Goal: Task Accomplishment & Management: Manage account settings

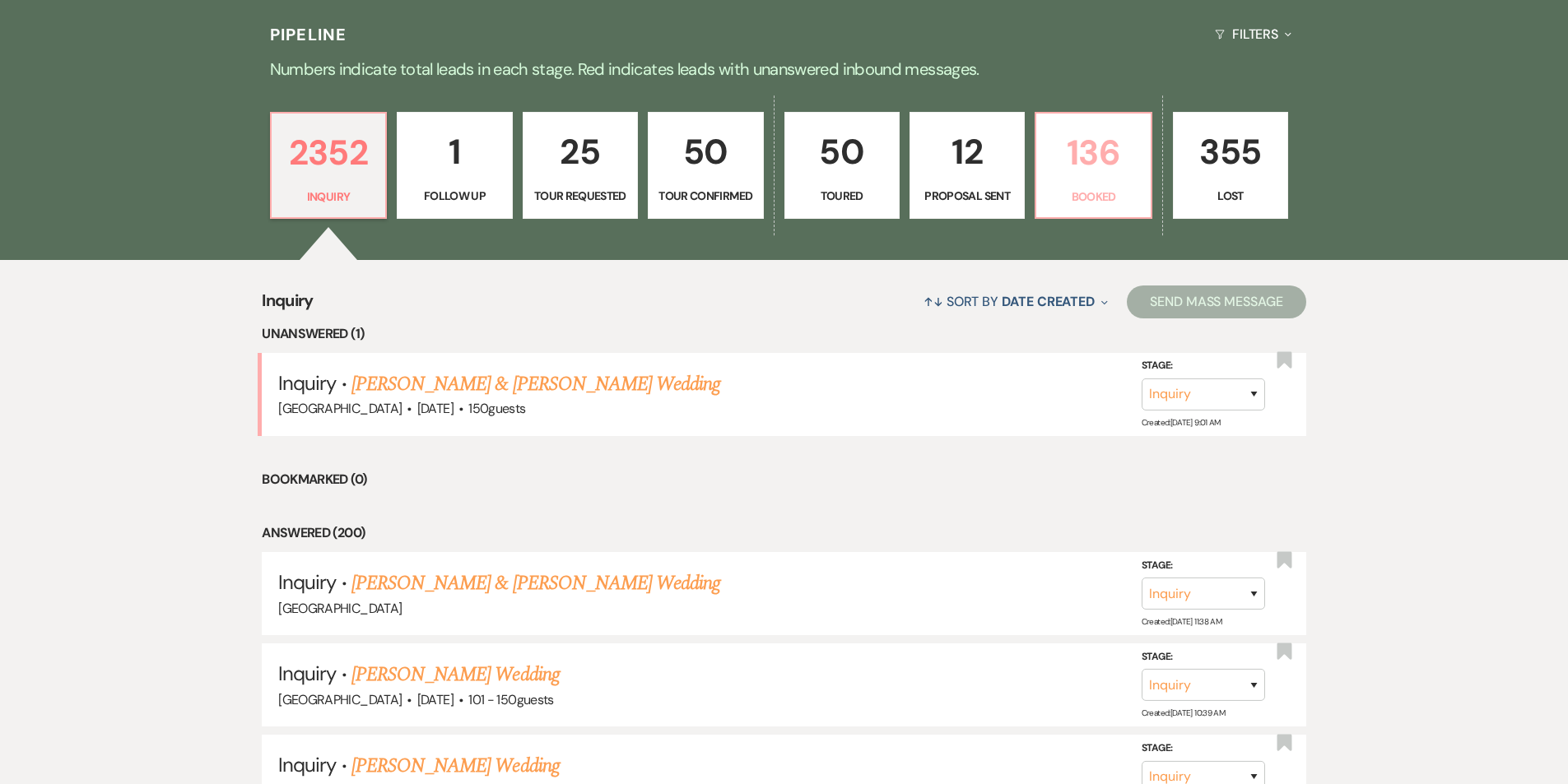
click at [1053, 136] on p "136" at bounding box center [1092, 153] width 94 height 55
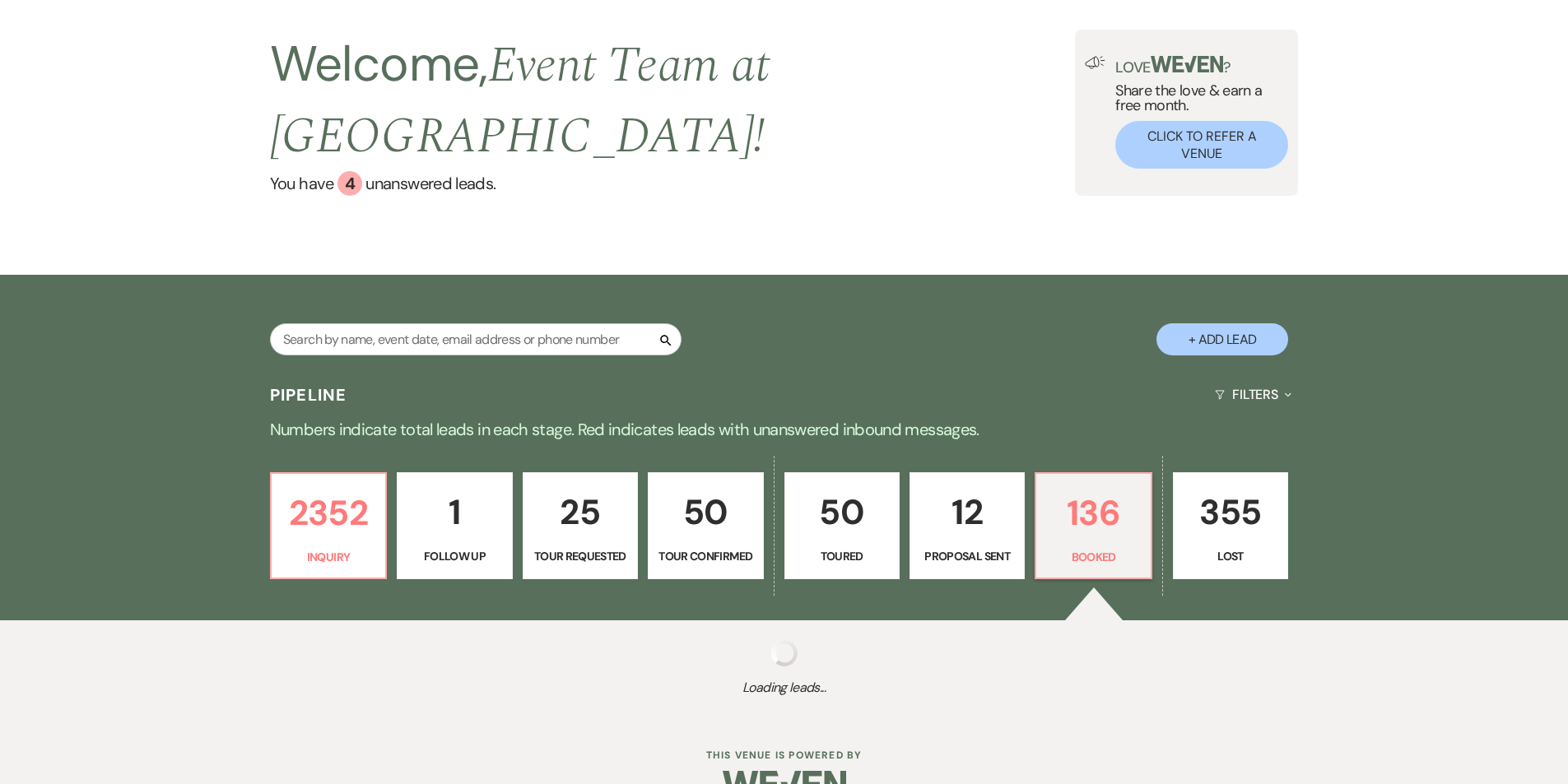
select select "7"
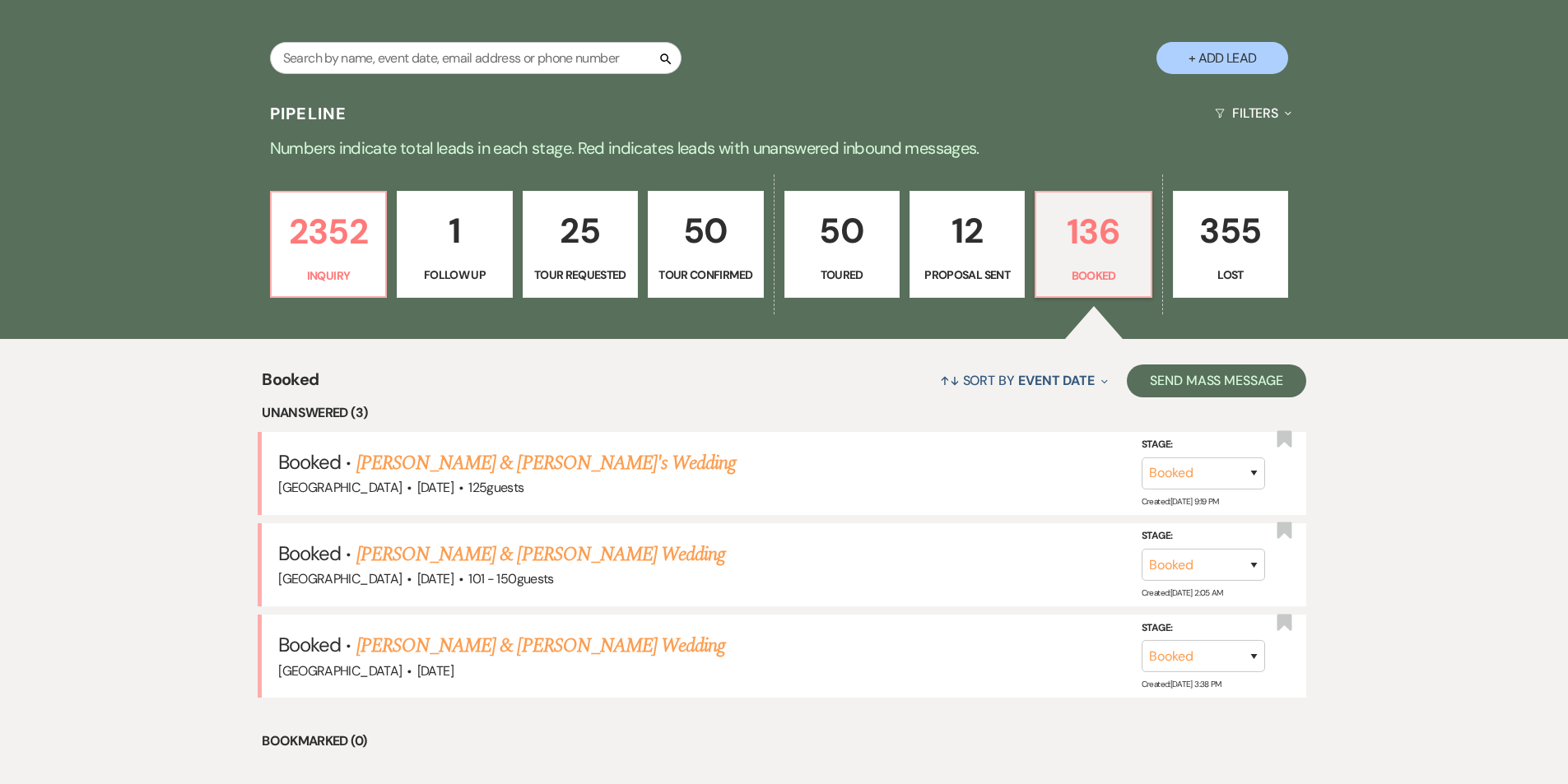
scroll to position [369, 0]
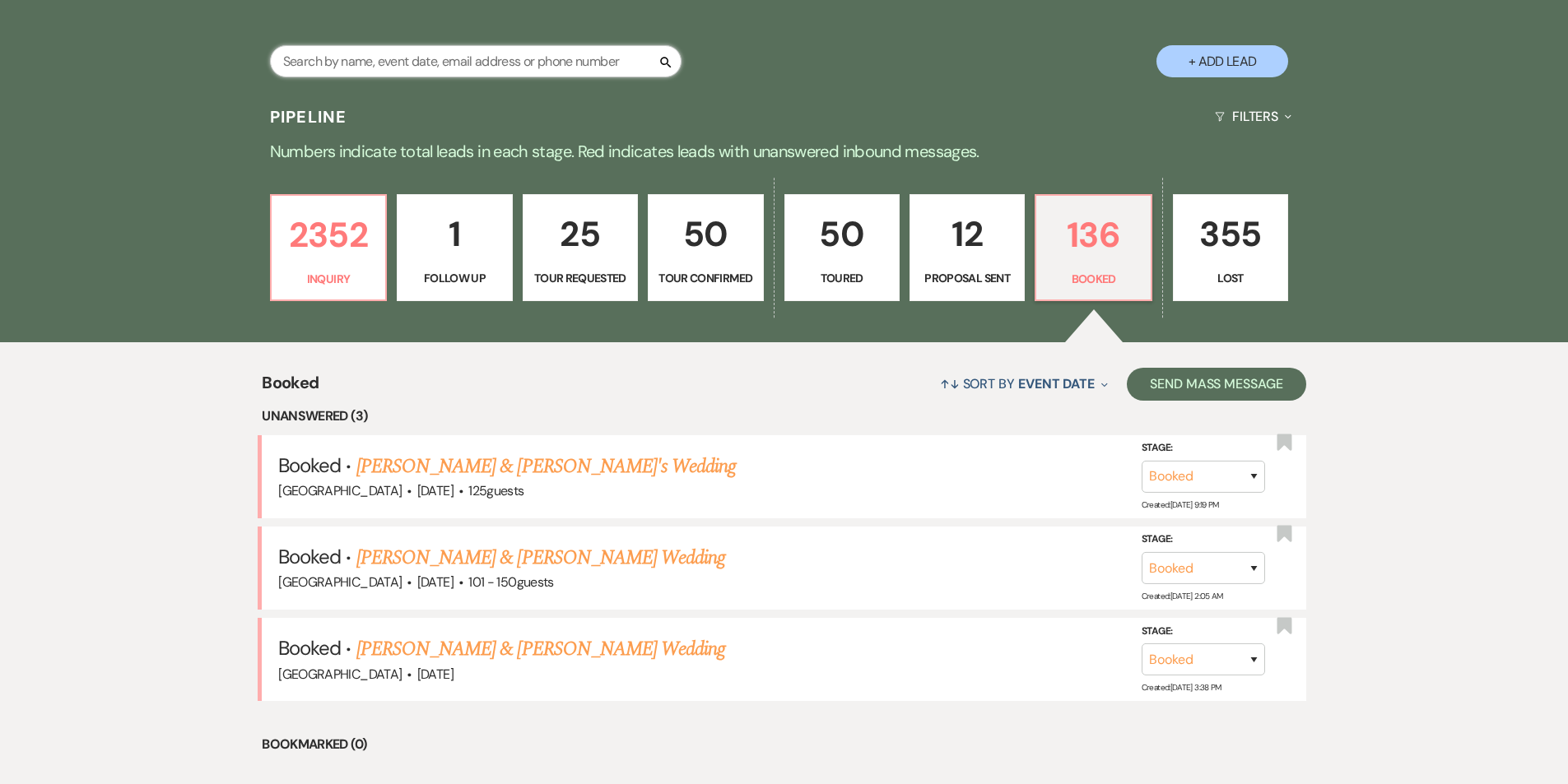
click at [373, 45] on input "text" at bounding box center [476, 61] width 412 height 33
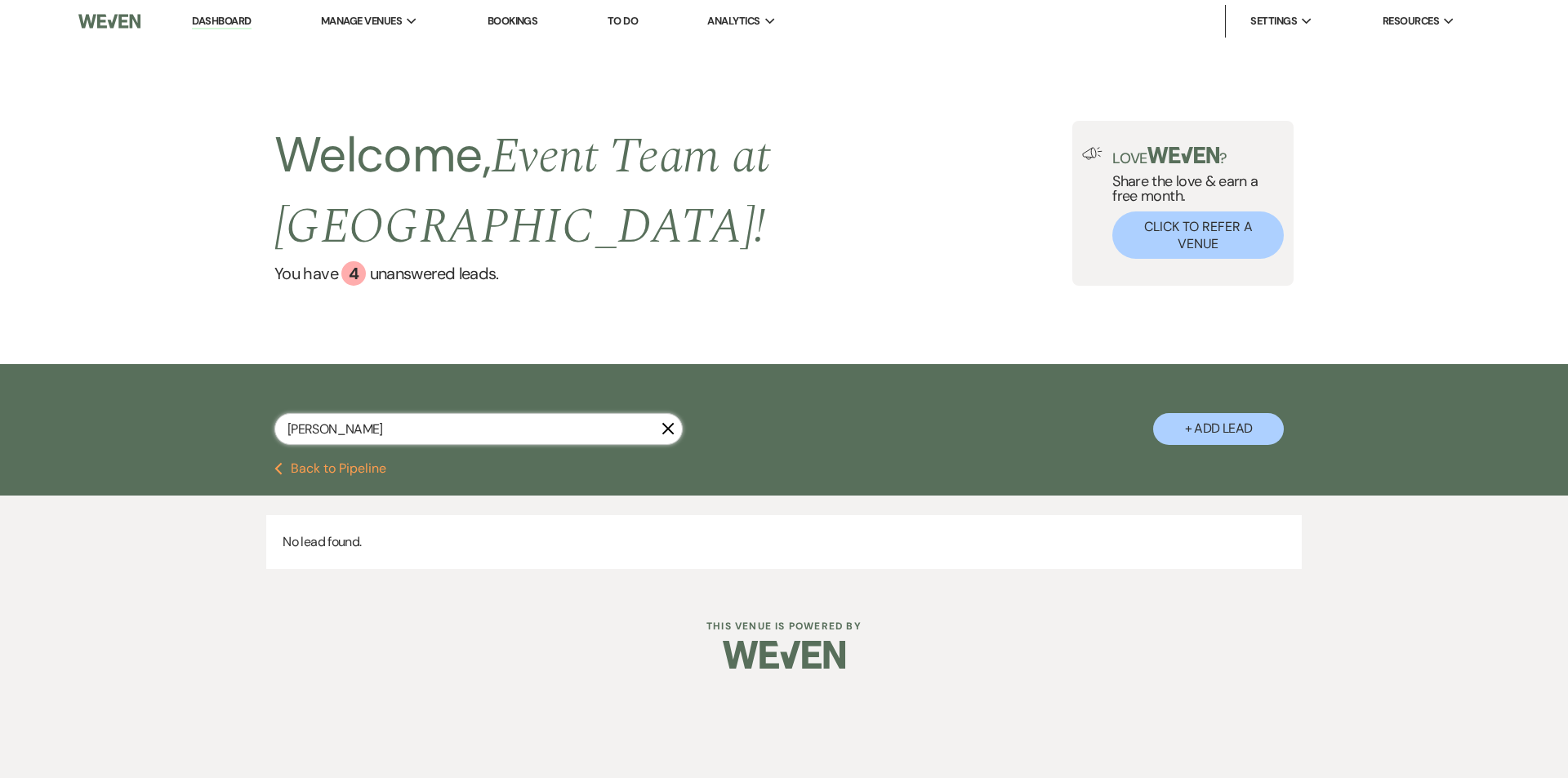
type input "[PERSON_NAME]"
click at [304, 462] on button "Previous Back to Pipeline" at bounding box center [330, 468] width 111 height 13
select select "7"
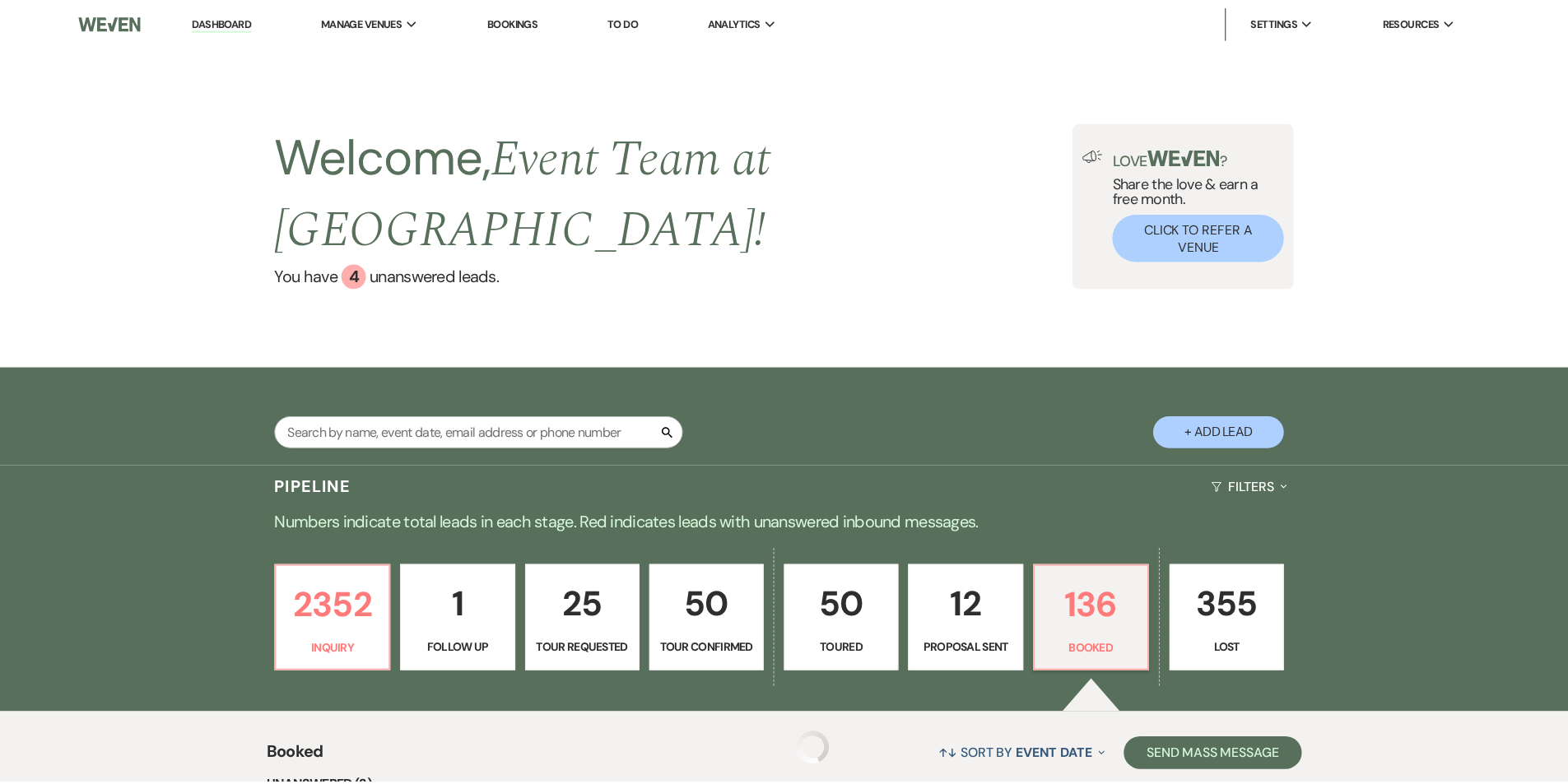
scroll to position [369, 0]
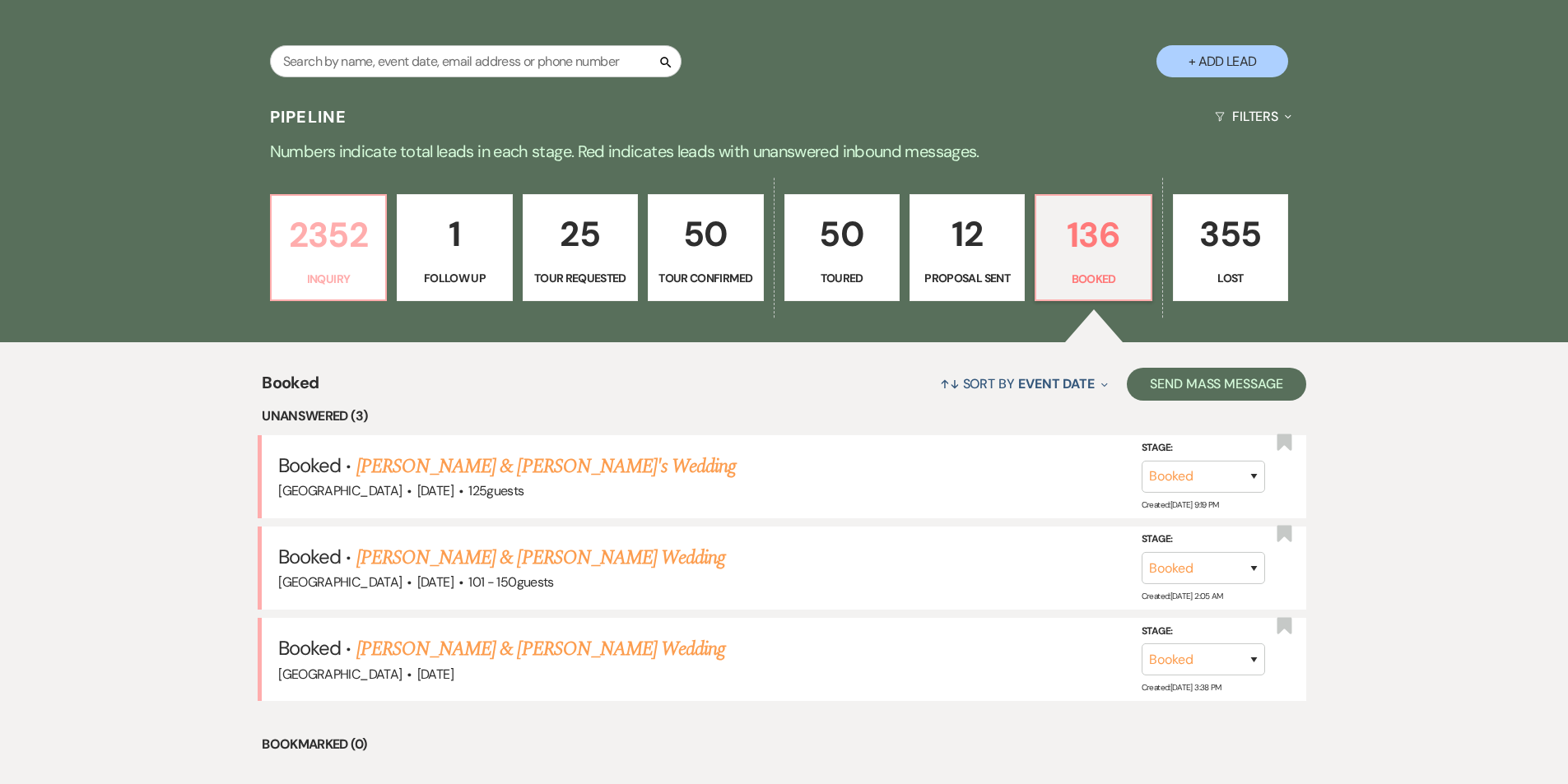
click at [381, 228] on link "2352 Inquiry" at bounding box center [328, 247] width 117 height 107
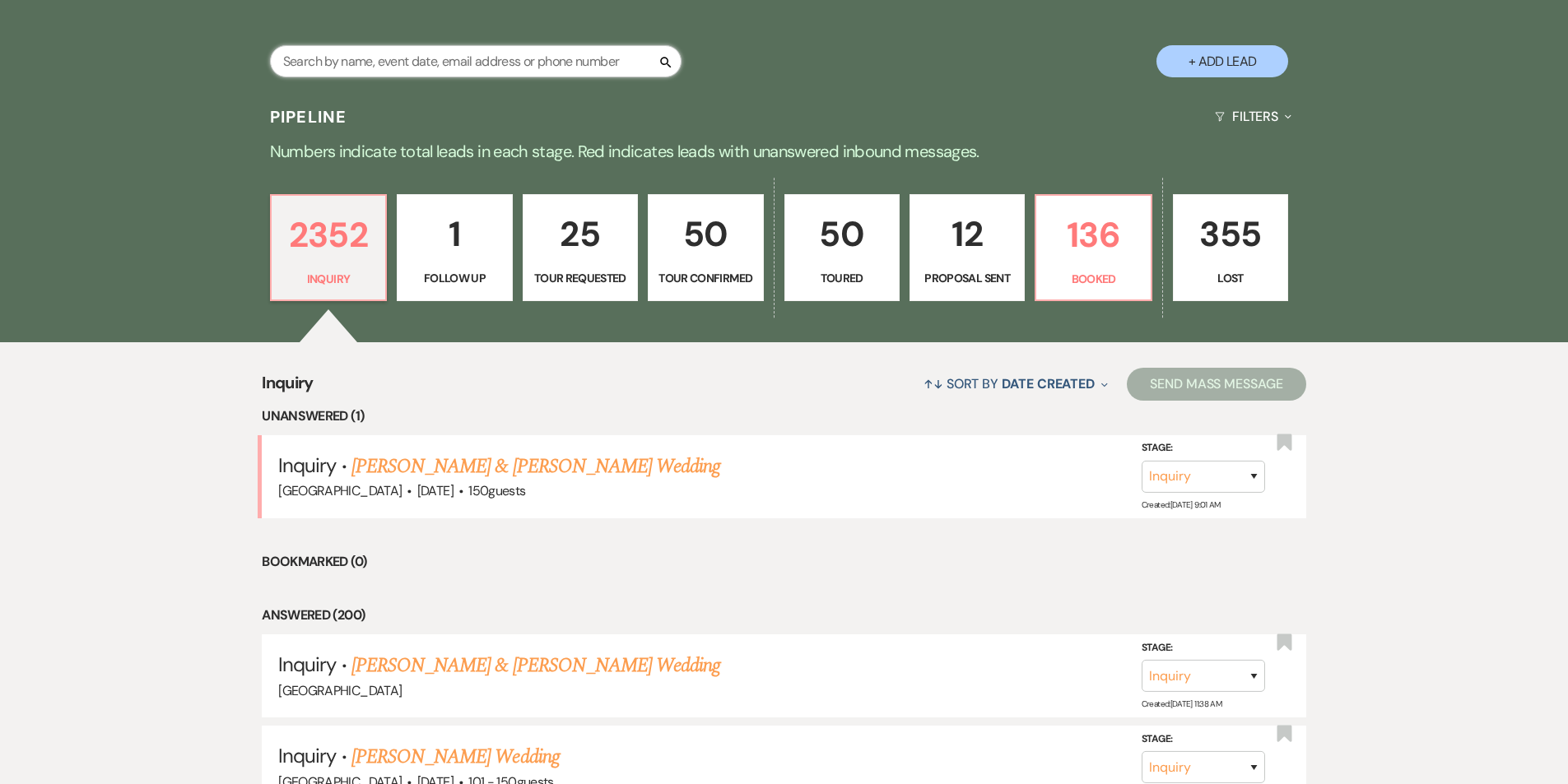
click at [430, 45] on input "text" at bounding box center [476, 61] width 412 height 33
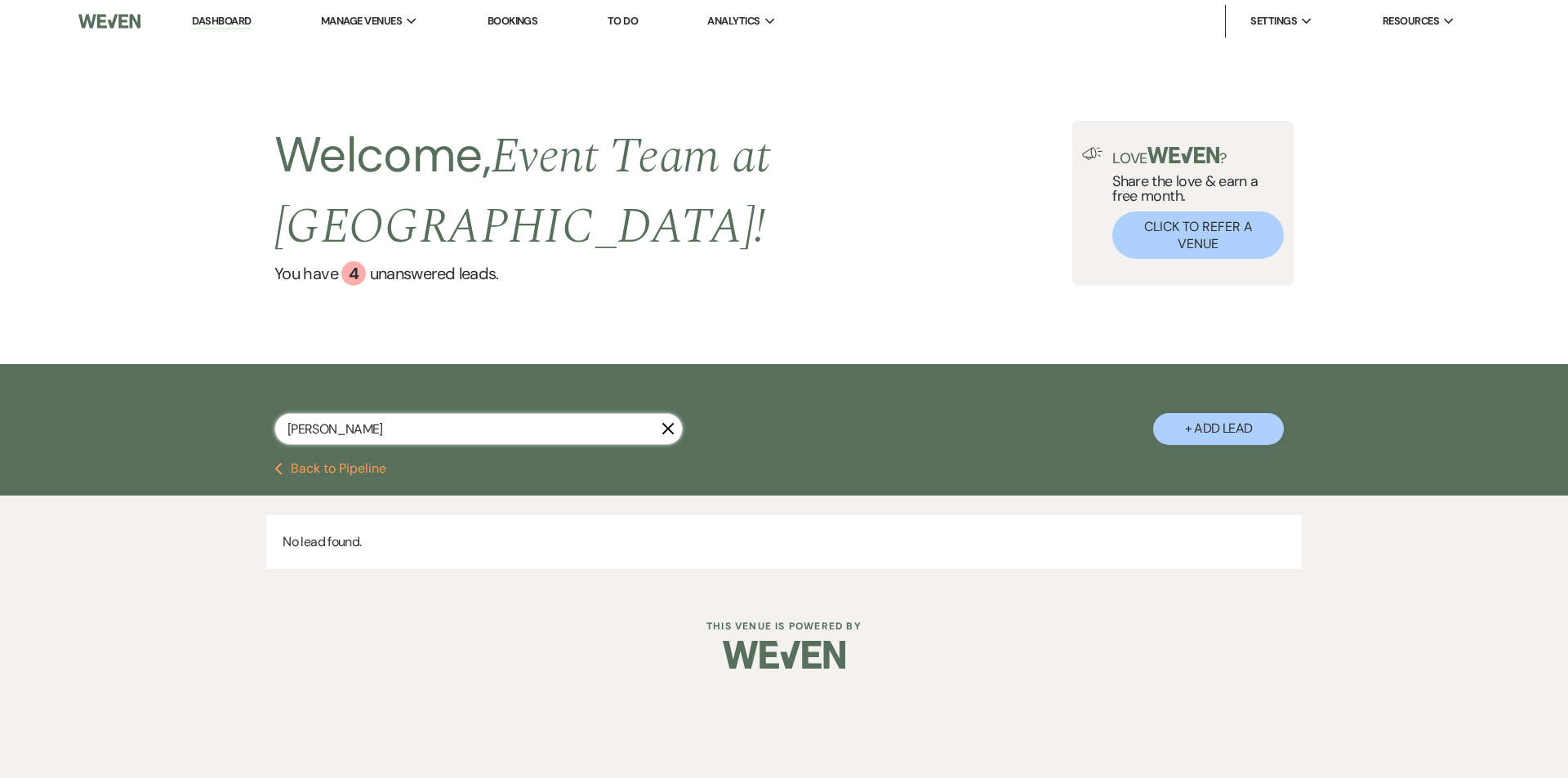
drag, startPoint x: 359, startPoint y: 389, endPoint x: 249, endPoint y: 388, distance: 110.0
click at [249, 388] on div "[PERSON_NAME] X + Add Lead" at bounding box center [784, 415] width 1176 height 86
type input "rose"
select select "6"
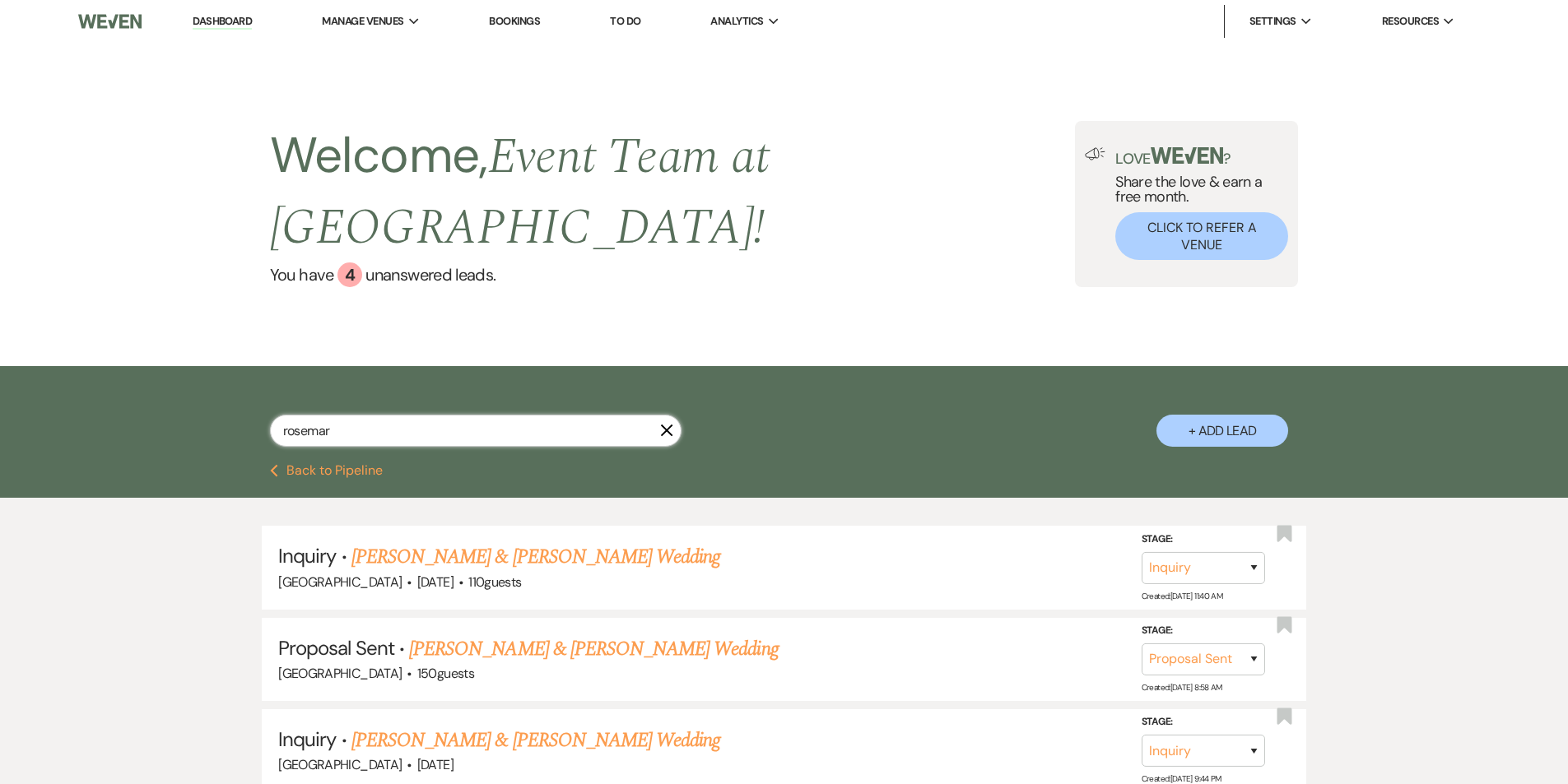
type input "[PERSON_NAME]"
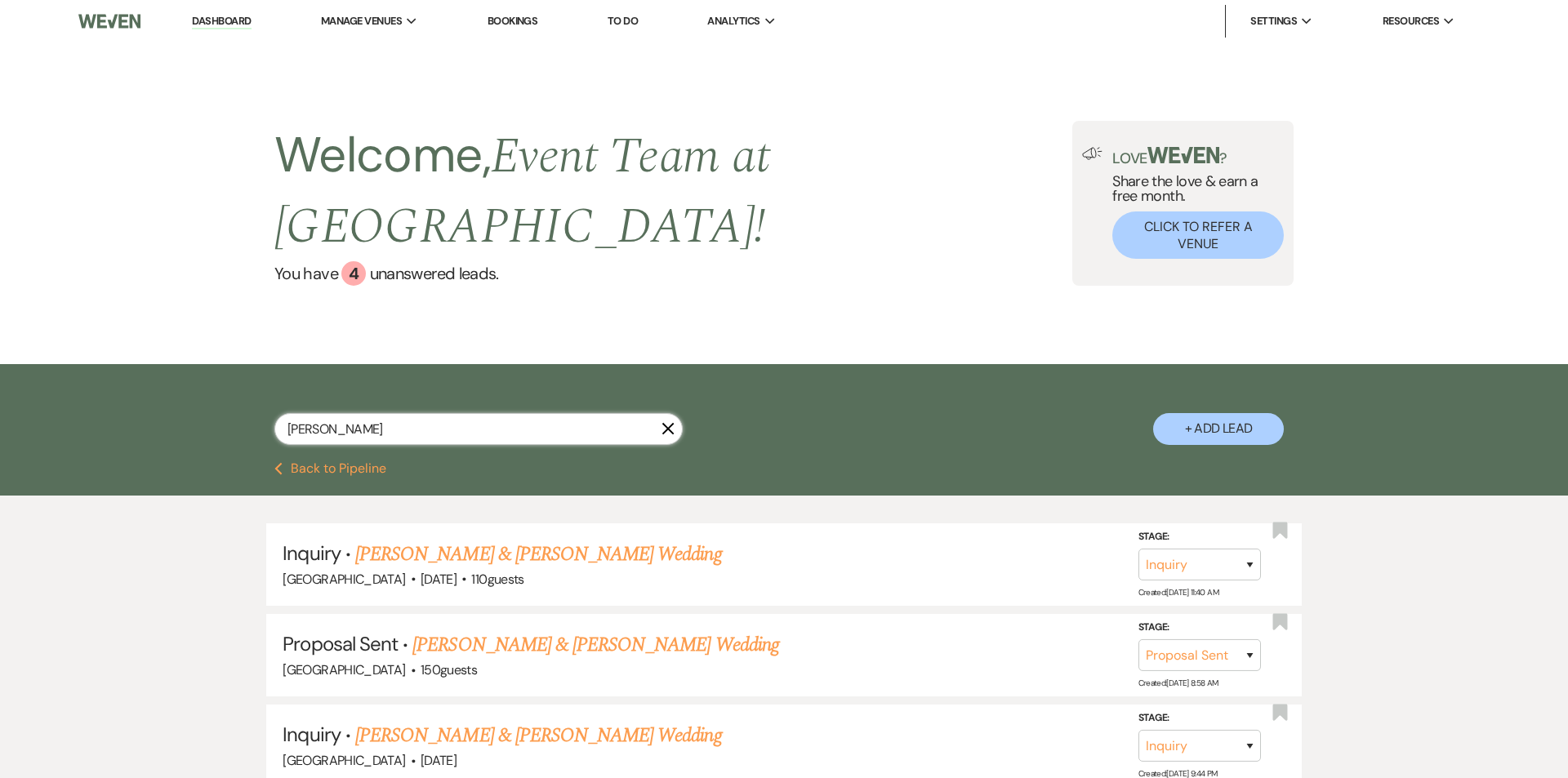
select select "6"
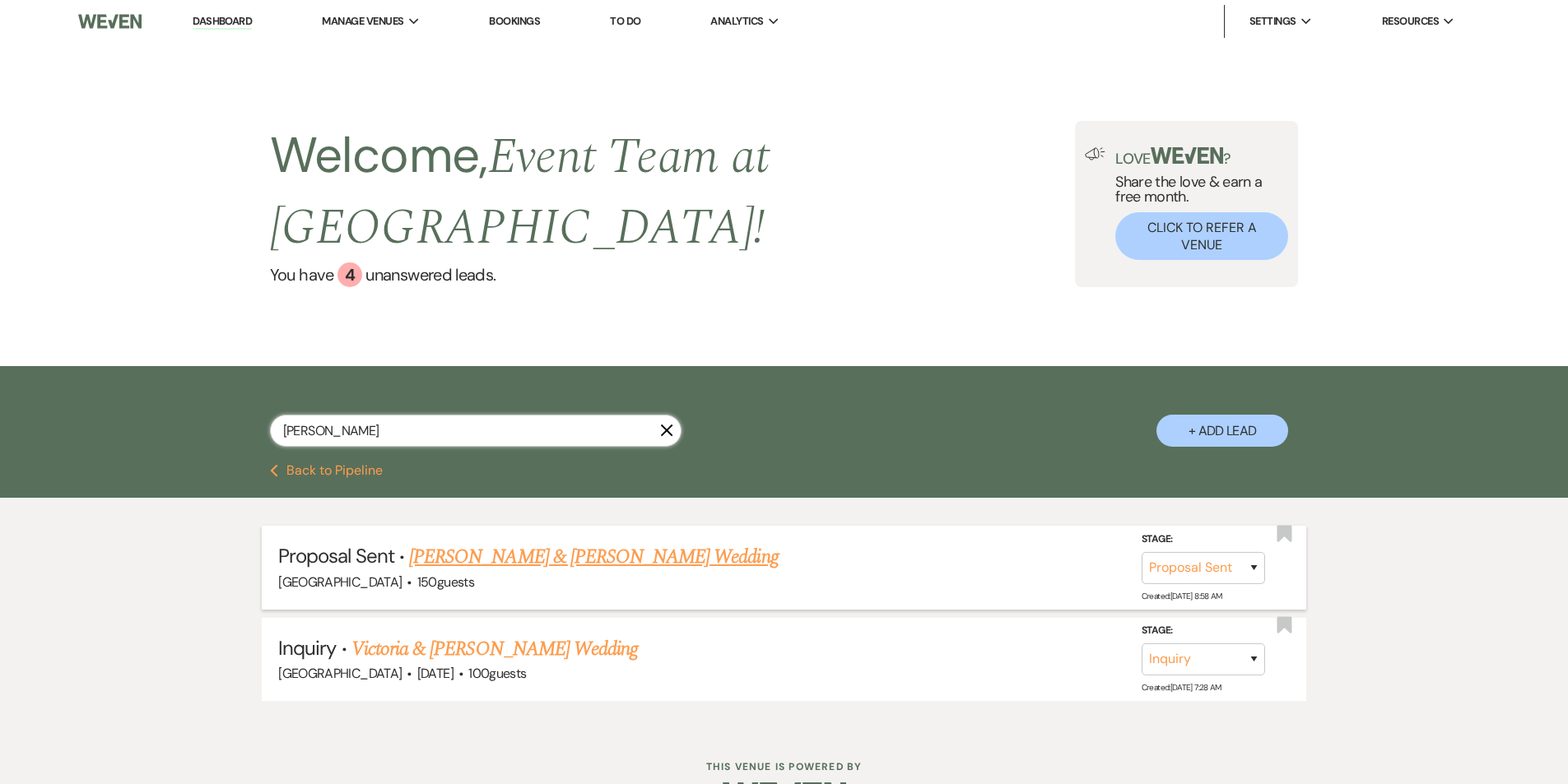
type input "[PERSON_NAME]"
click at [485, 543] on link "[PERSON_NAME] & [PERSON_NAME] Wedding" at bounding box center [593, 557] width 368 height 30
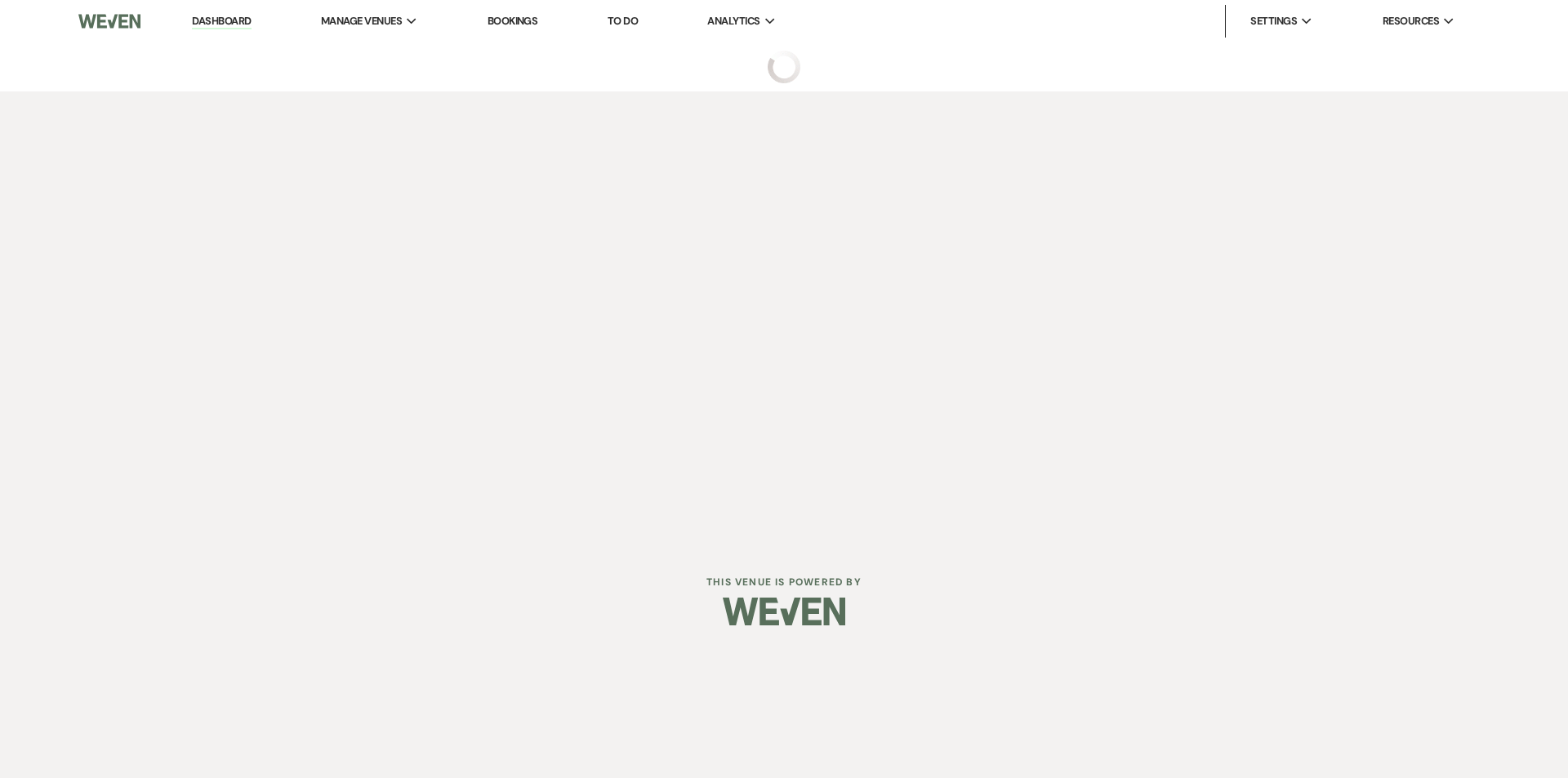
select select "6"
select select "5"
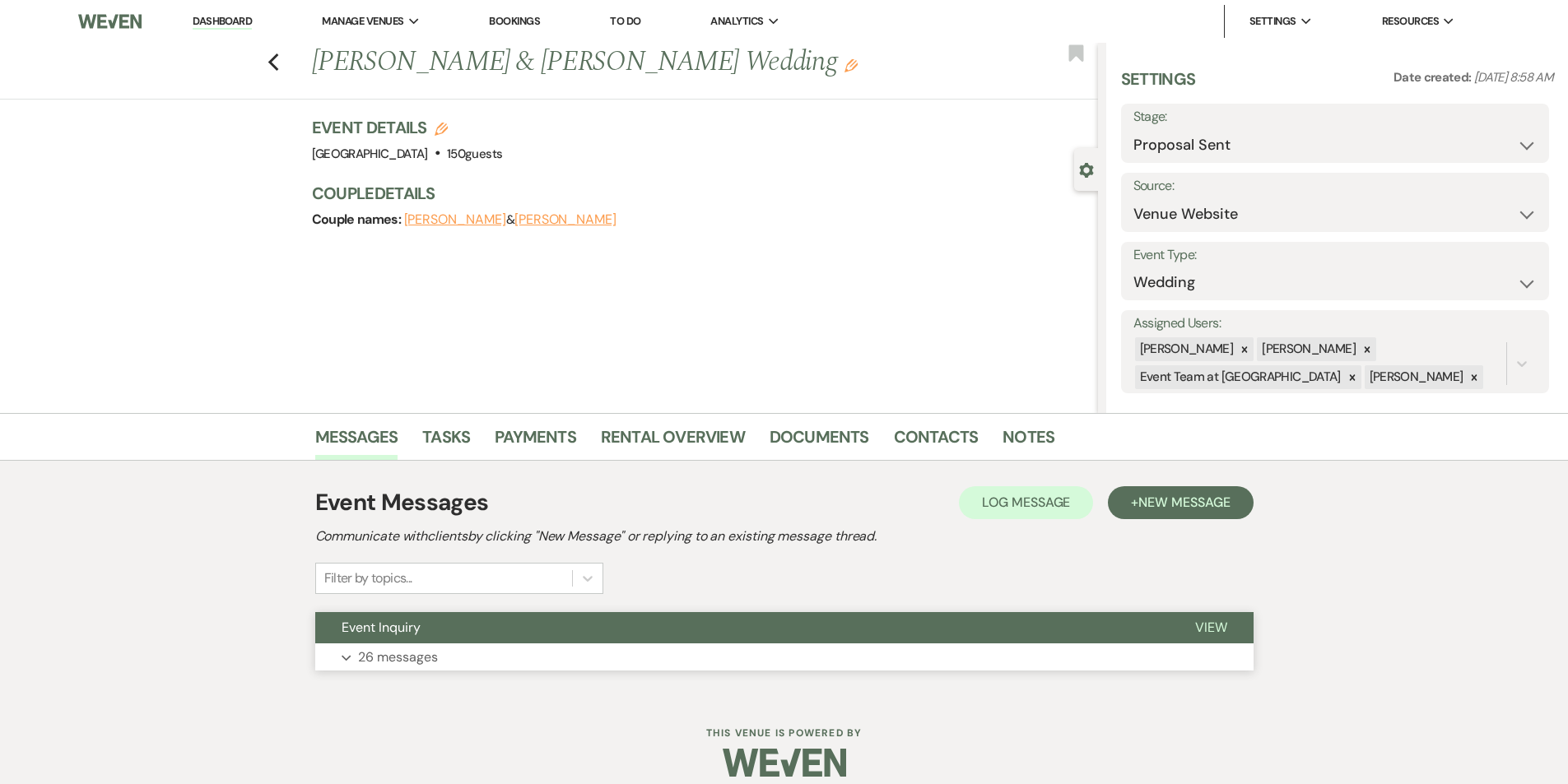
click at [458, 655] on button "Expand 26 messages" at bounding box center [784, 657] width 939 height 28
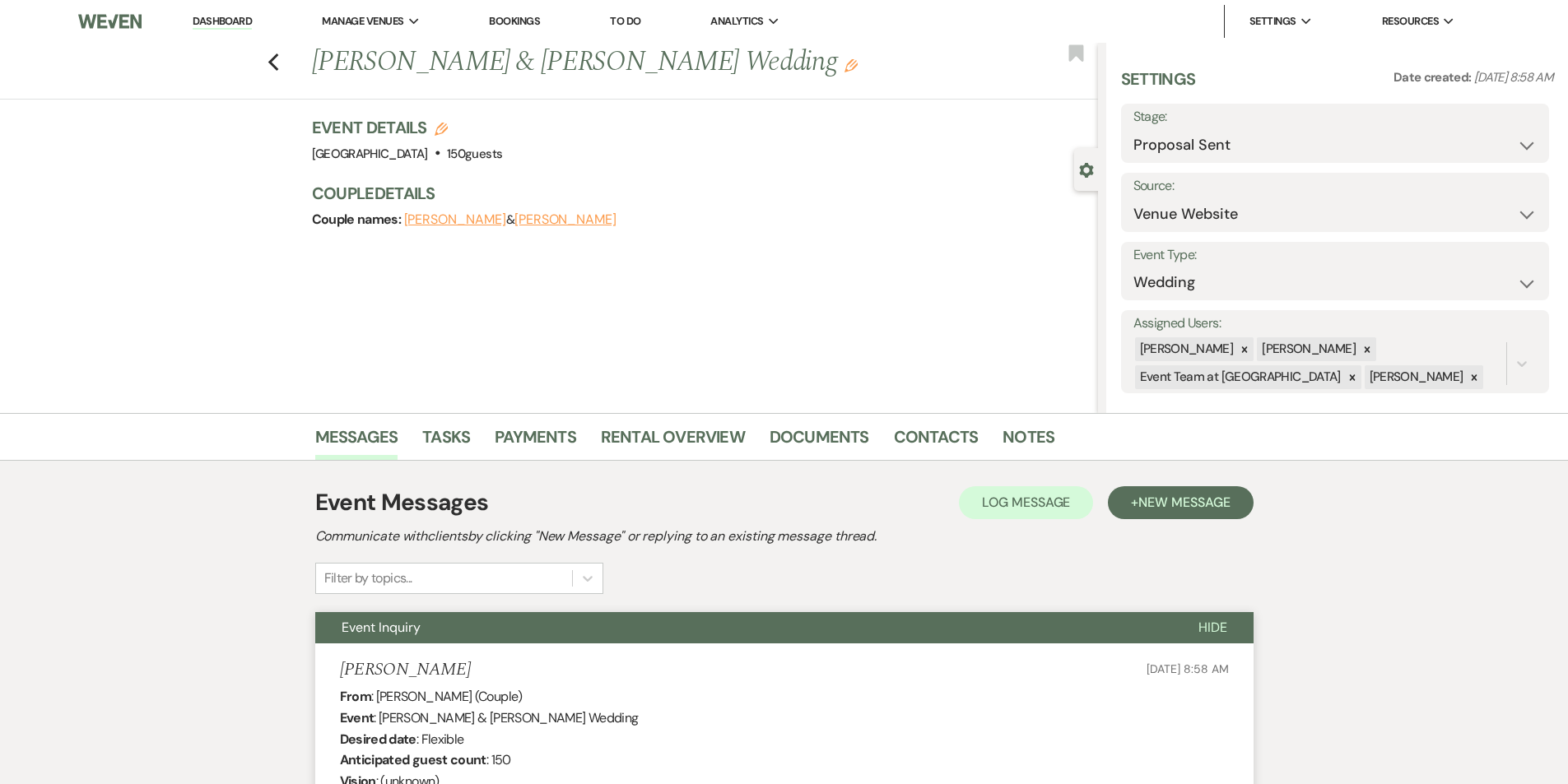
click at [1209, 628] on span "Hide" at bounding box center [1212, 627] width 29 height 18
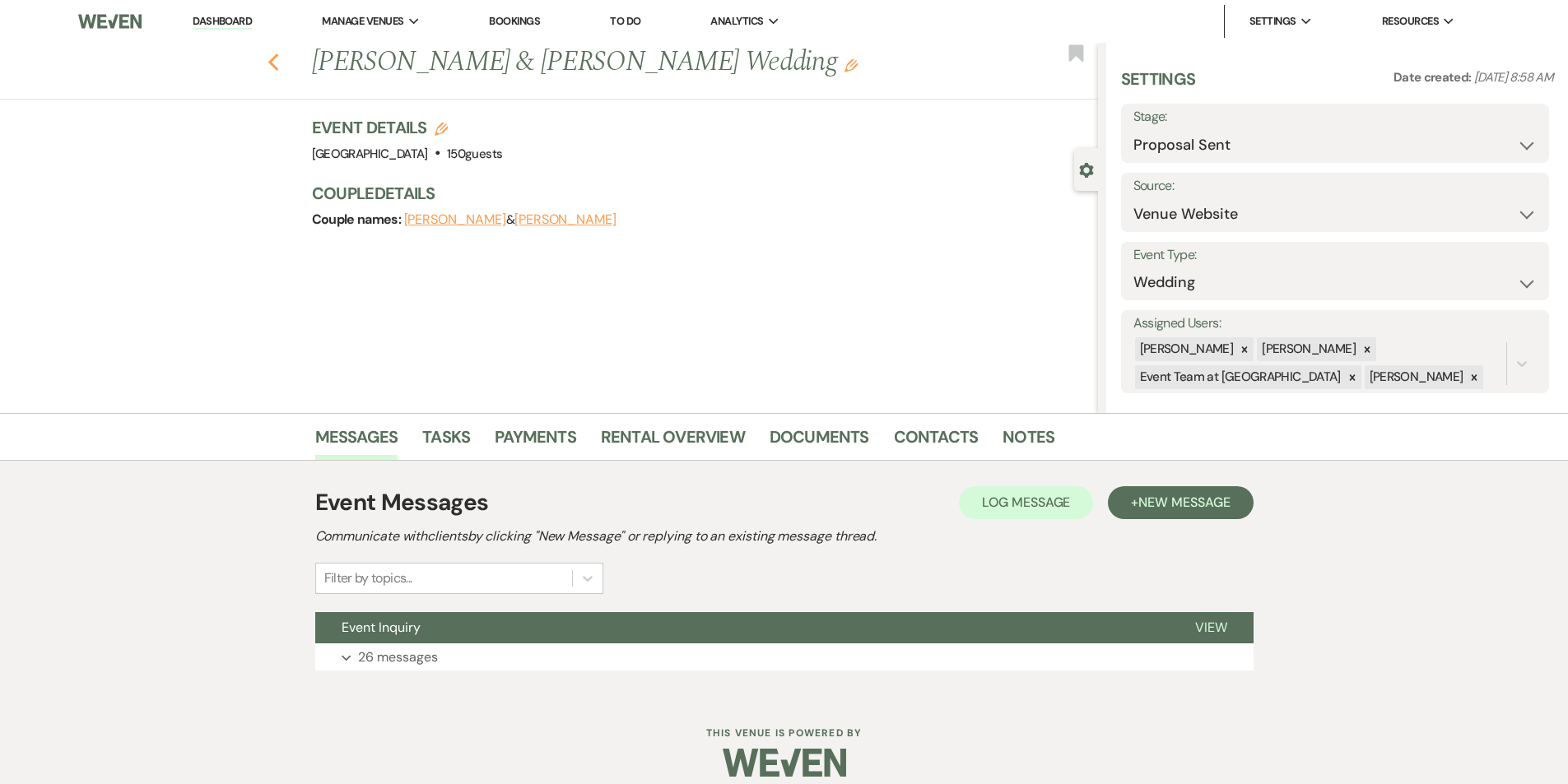
click at [279, 69] on icon "Previous" at bounding box center [274, 62] width 13 height 20
select select "6"
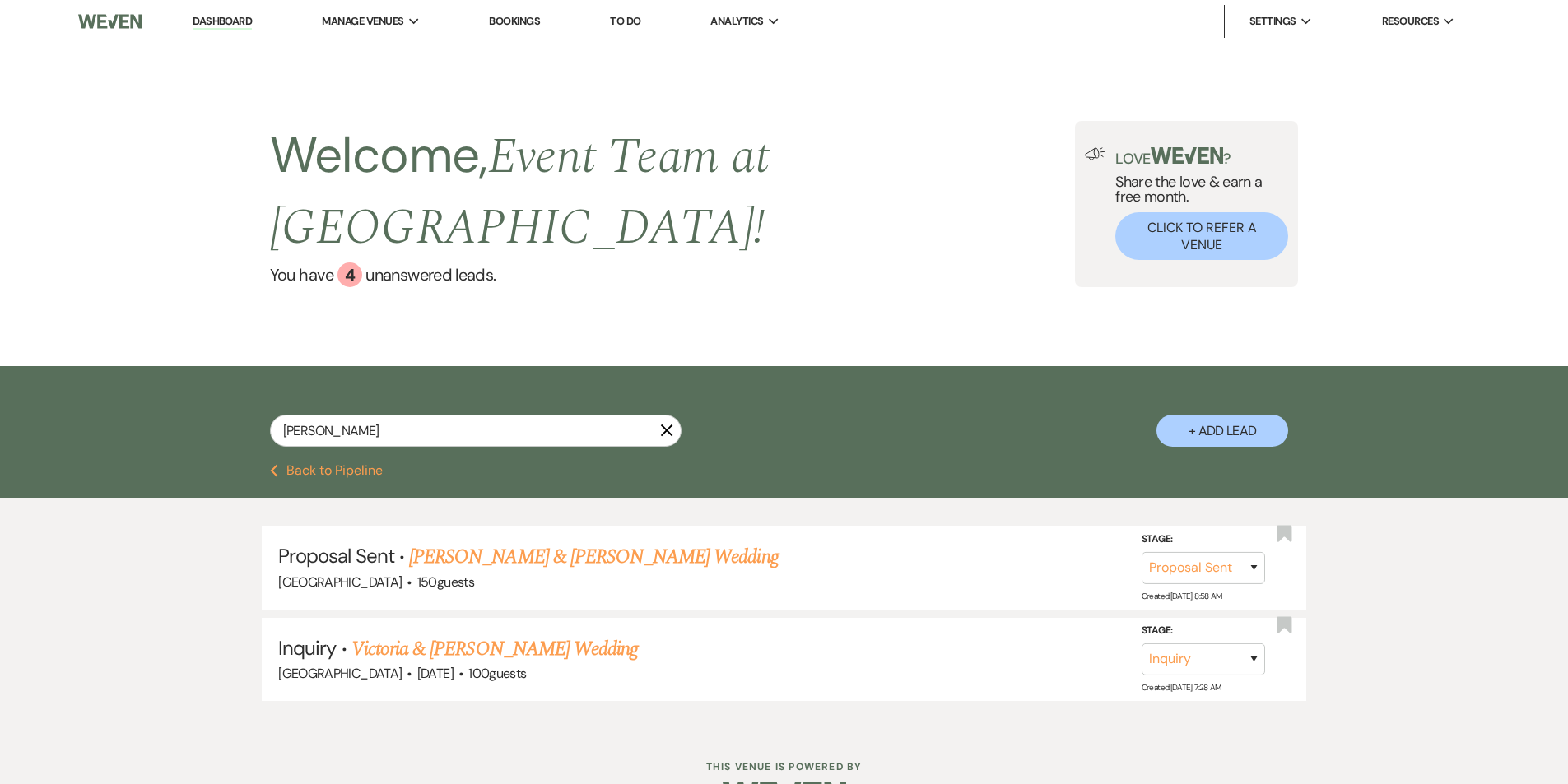
click at [278, 464] on button "Previous Back to Pipeline" at bounding box center [326, 470] width 112 height 13
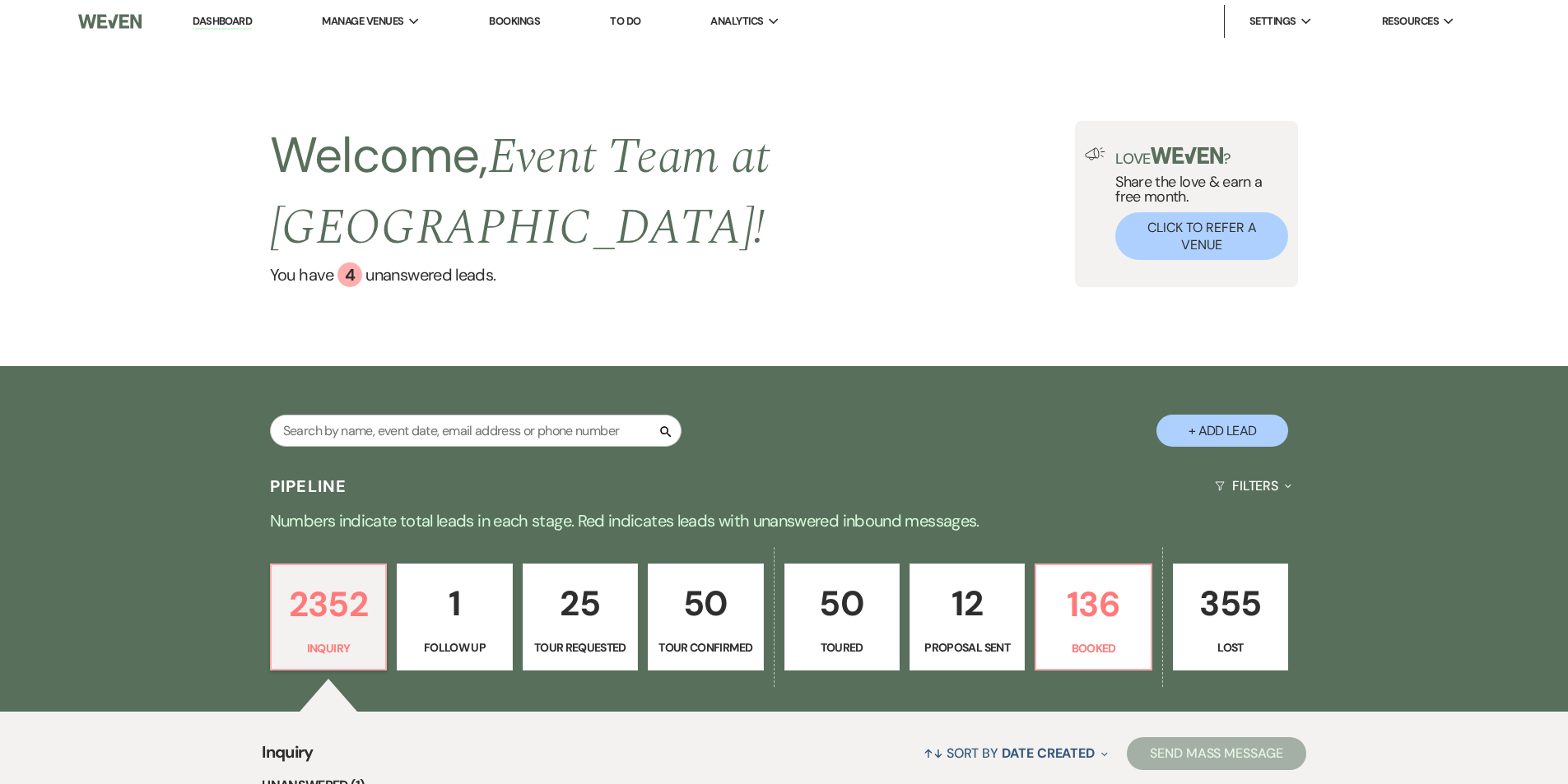
scroll to position [369, 0]
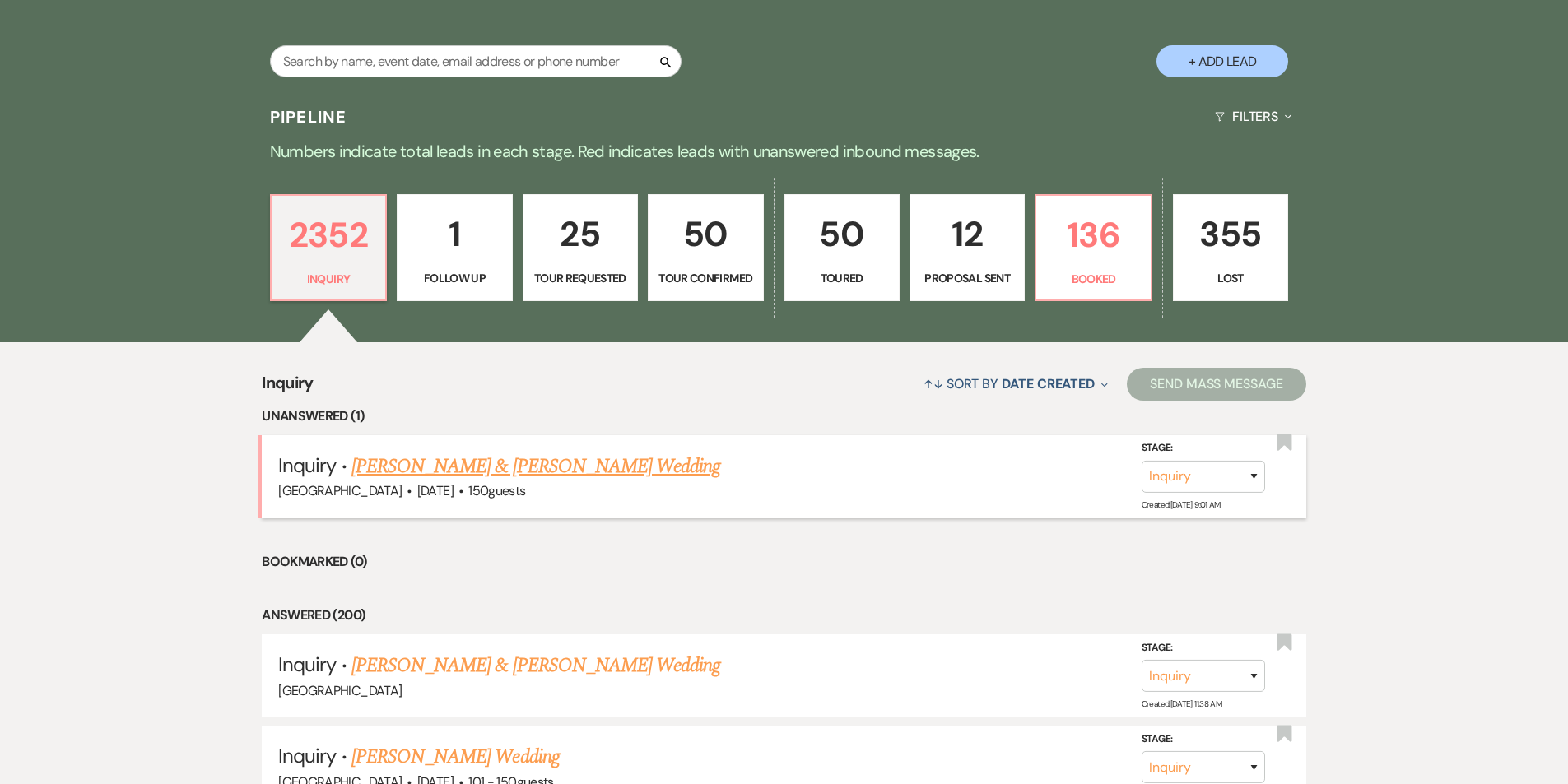
click at [523, 452] on link "[PERSON_NAME] & [PERSON_NAME] Wedding" at bounding box center [536, 467] width 368 height 30
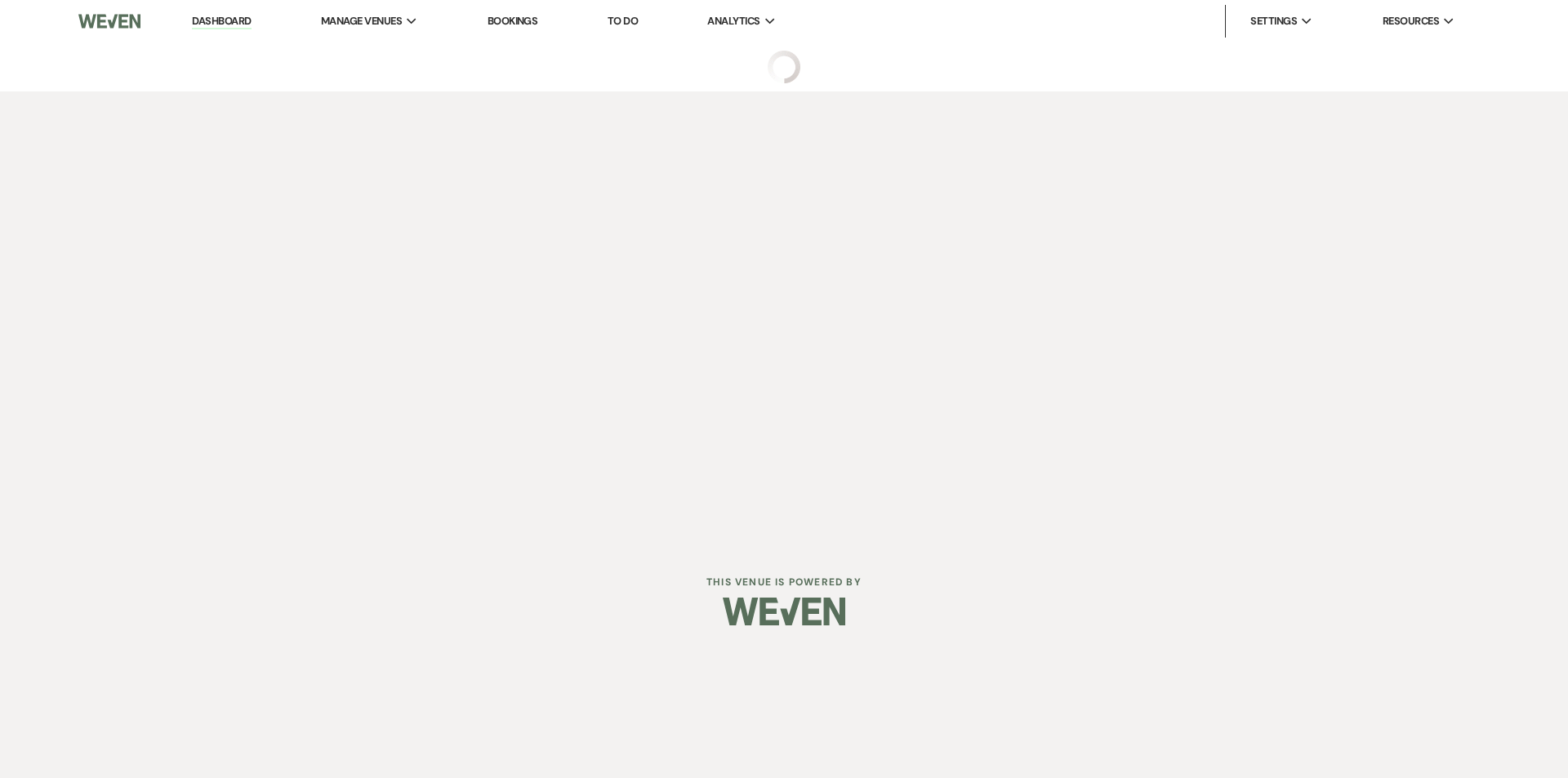
select select "5"
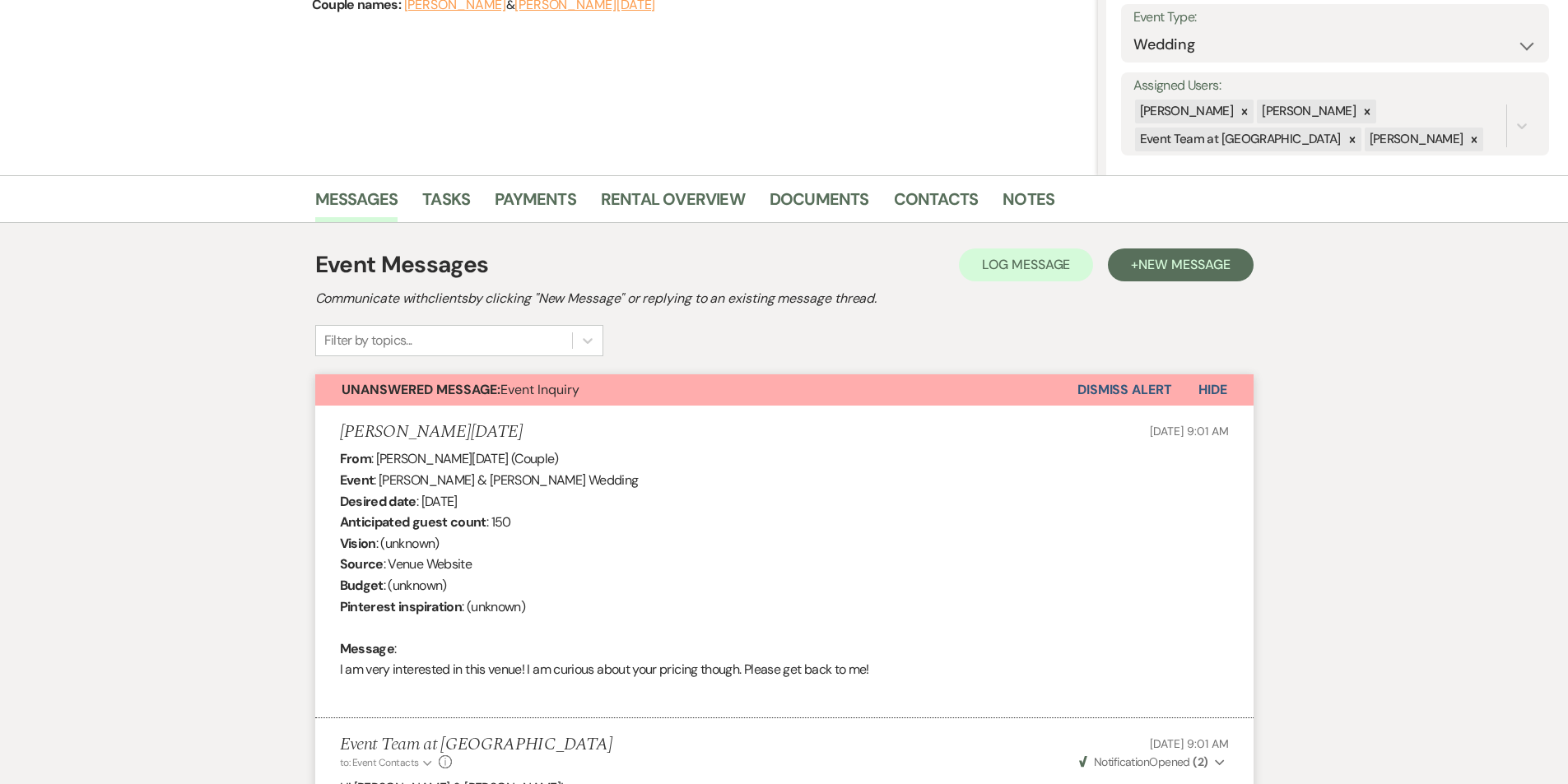
scroll to position [209, 0]
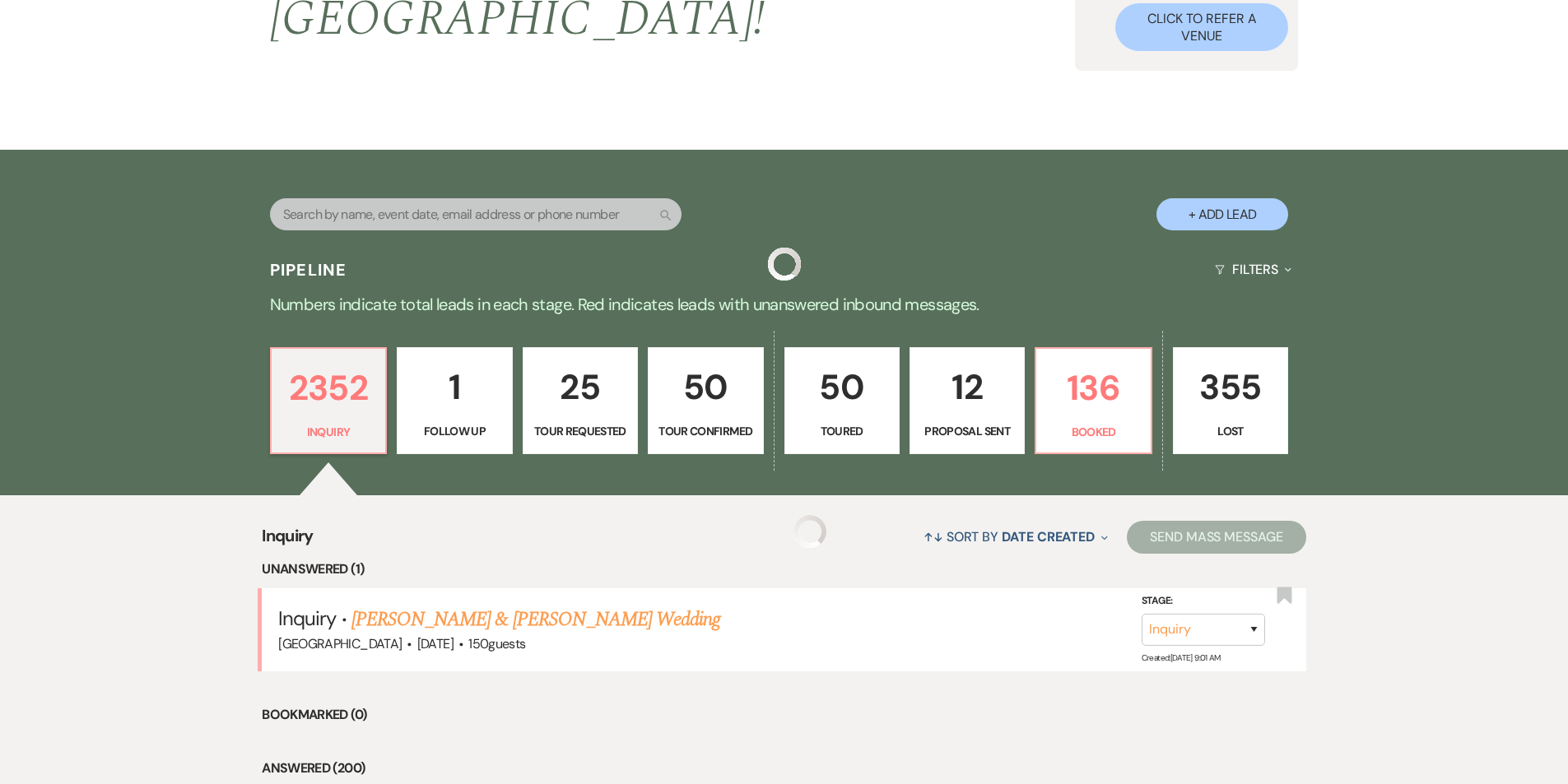
scroll to position [369, 0]
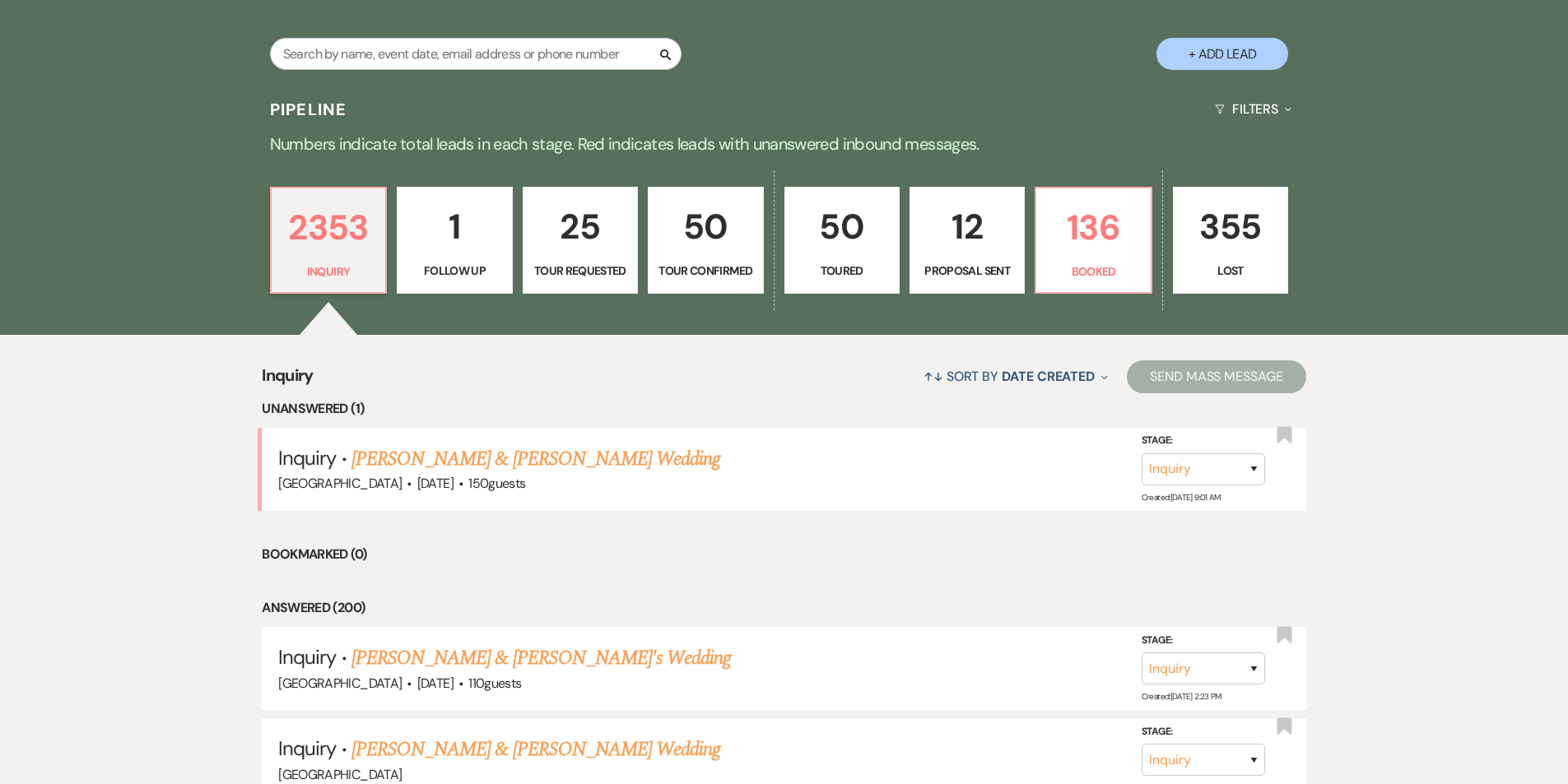
click at [449, 398] on li "Unanswered (1)" at bounding box center [784, 409] width 1044 height 22
click at [1129, 208] on p "136" at bounding box center [1092, 228] width 94 height 55
select select "7"
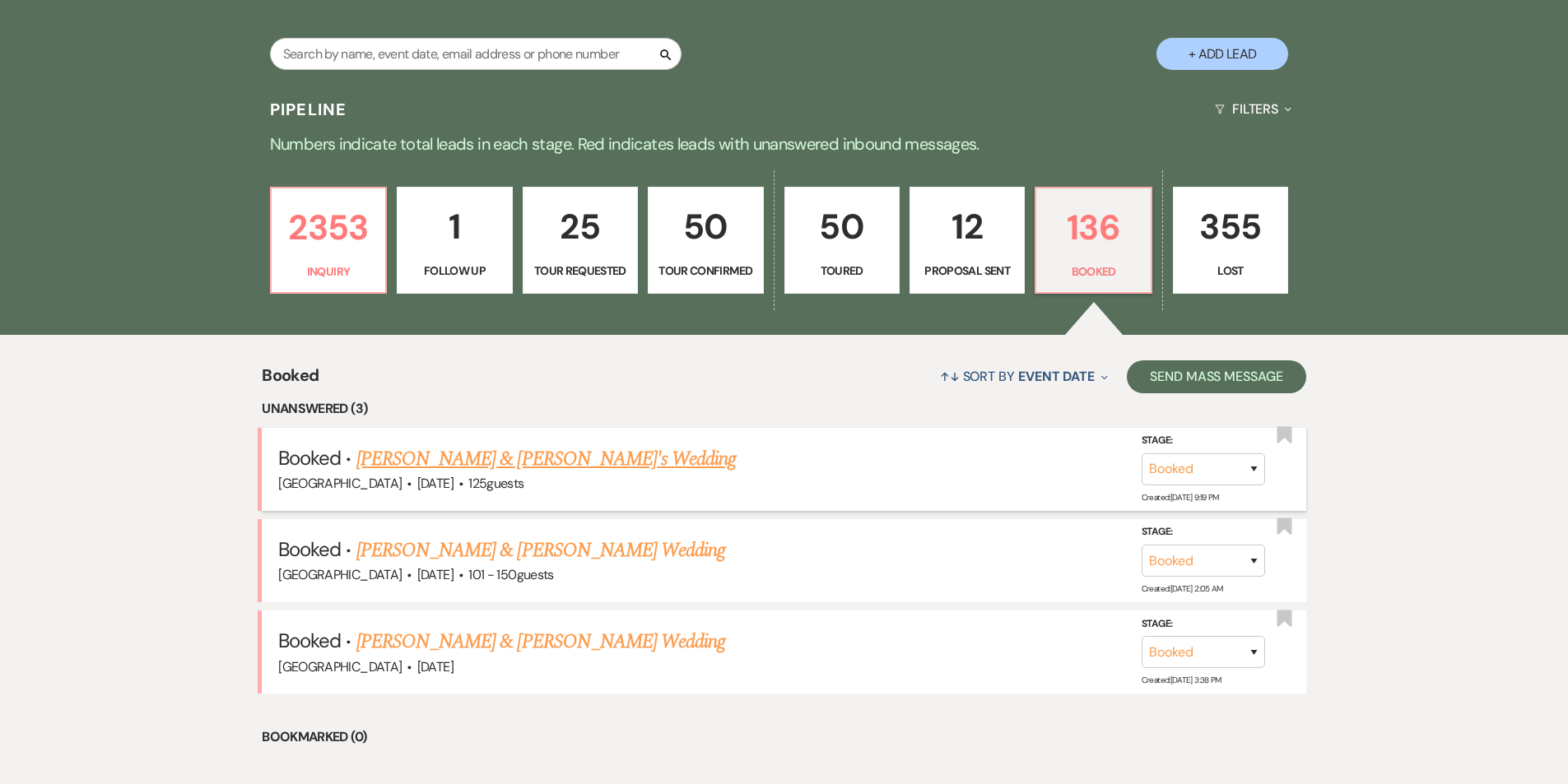
click at [595, 444] on link "[PERSON_NAME] & [PERSON_NAME]'s Wedding" at bounding box center [547, 459] width 380 height 30
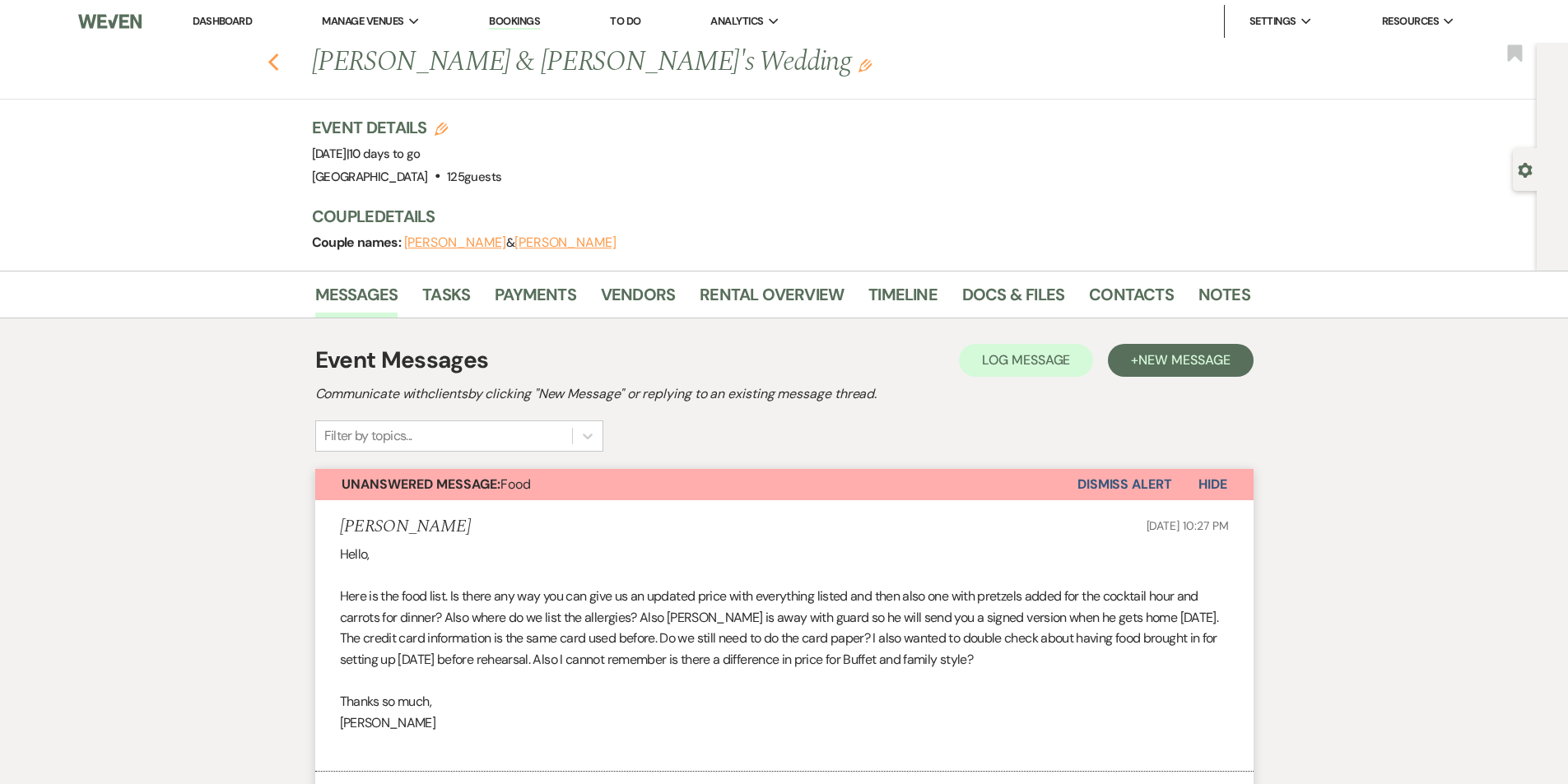
click at [278, 65] on use "button" at bounding box center [273, 62] width 11 height 18
select select "7"
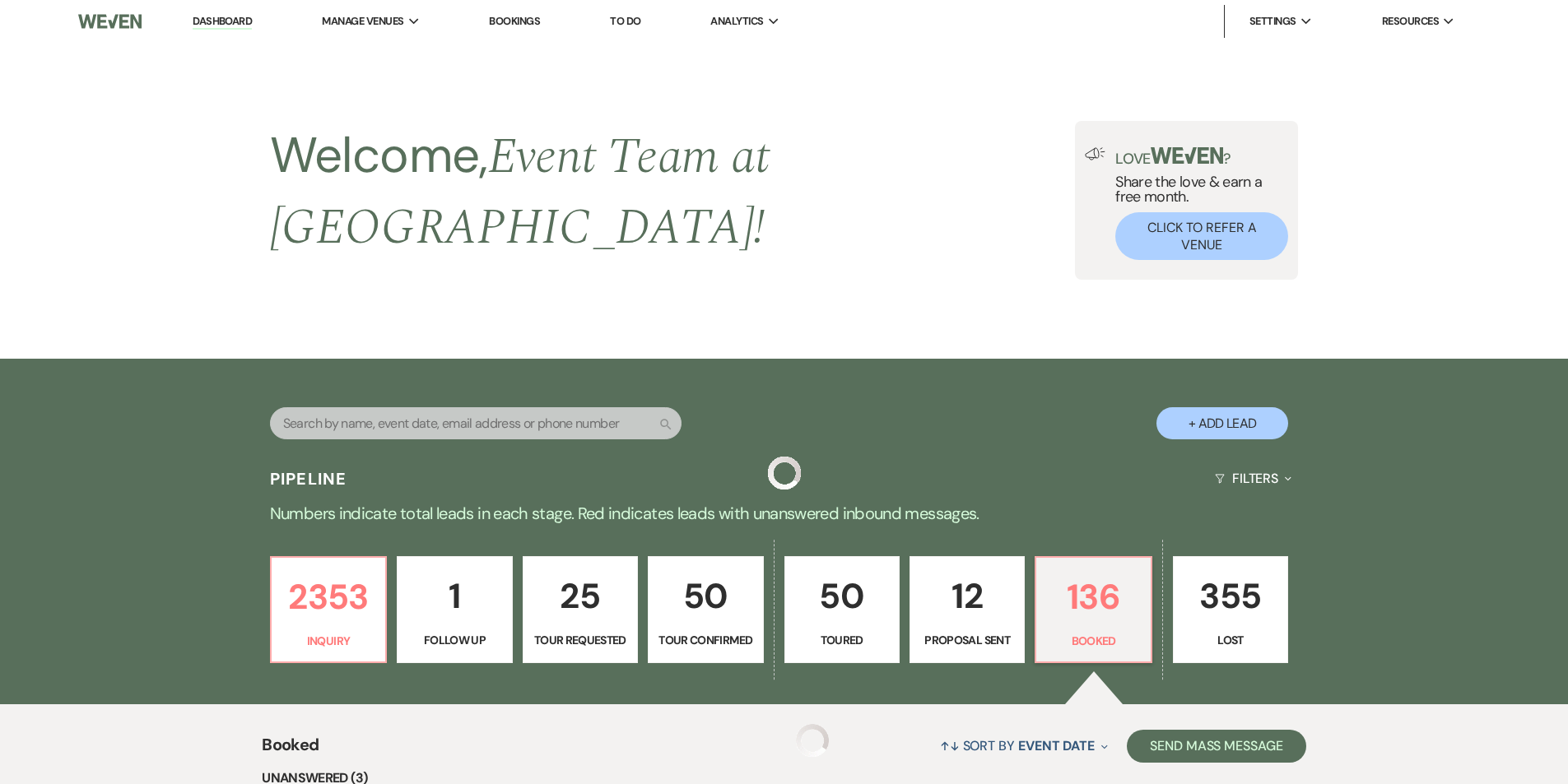
scroll to position [369, 0]
